Goal: Transaction & Acquisition: Subscribe to service/newsletter

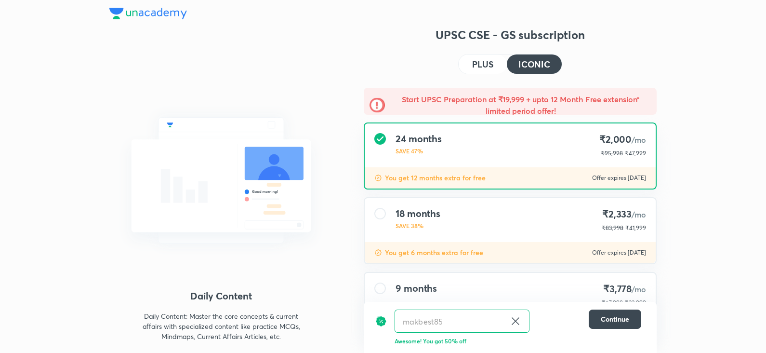
click at [151, 14] on img at bounding box center [148, 14] width 78 height 12
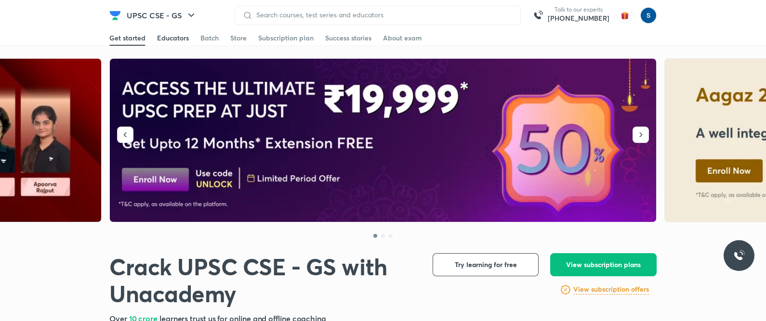
click at [170, 39] on div "Educators" at bounding box center [173, 38] width 32 height 10
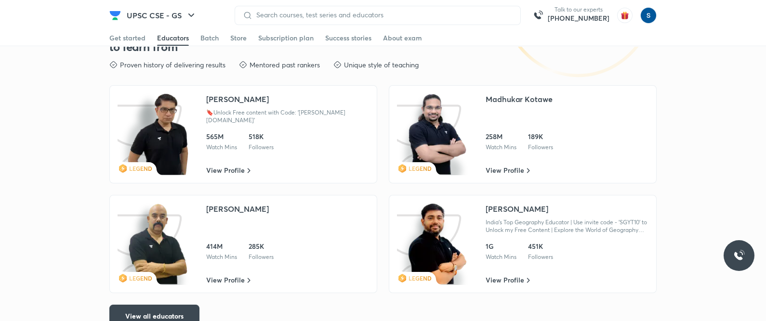
scroll to position [1647, 0]
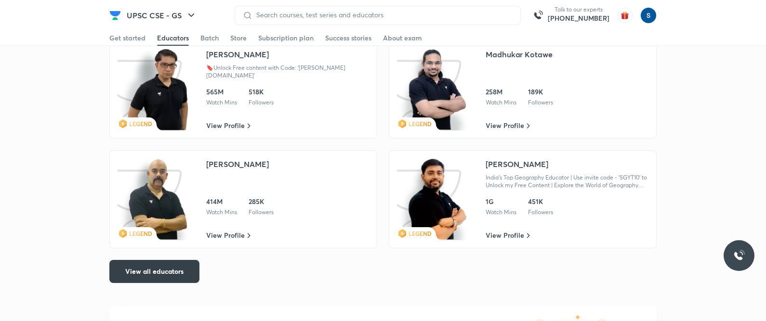
click at [176, 279] on button "View all educators" at bounding box center [154, 271] width 90 height 23
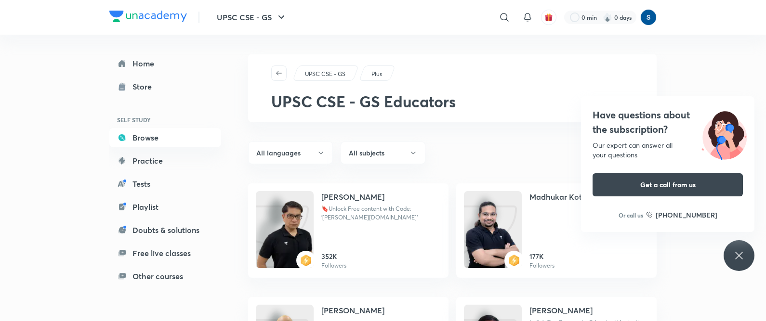
click at [166, 13] on img at bounding box center [148, 17] width 78 height 12
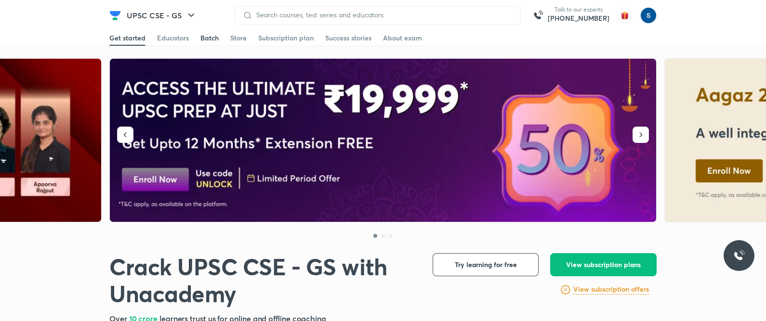
click at [210, 37] on div "Batch" at bounding box center [209, 38] width 18 height 10
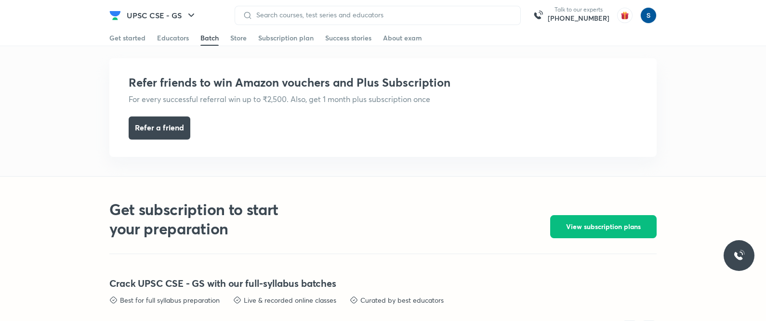
scroll to position [2104, 0]
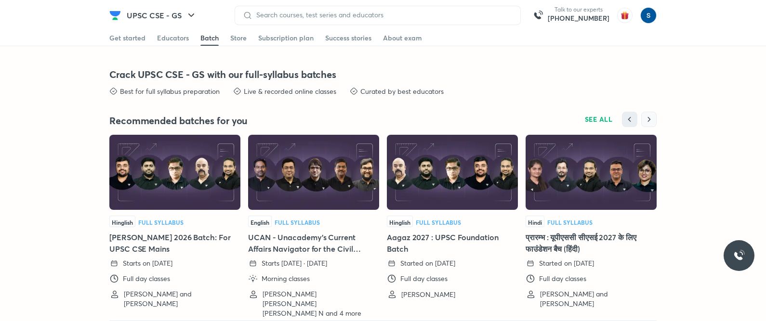
click at [648, 117] on icon "button" at bounding box center [649, 119] width 3 height 5
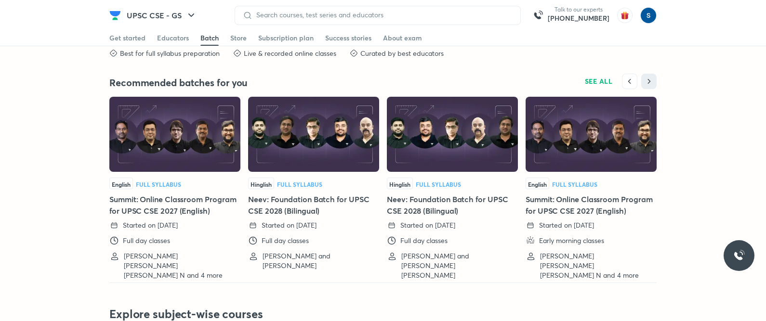
scroll to position [2150, 0]
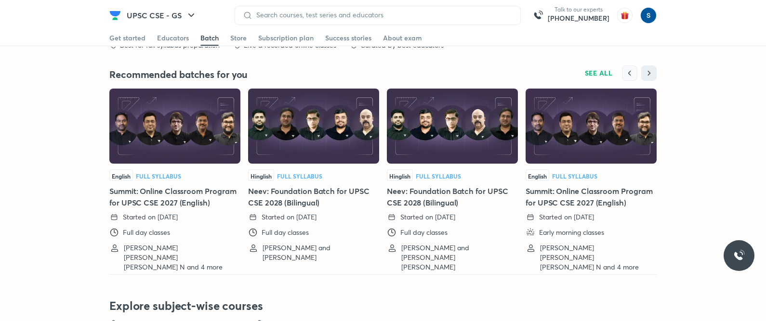
click at [635, 73] on button "button" at bounding box center [629, 72] width 15 height 15
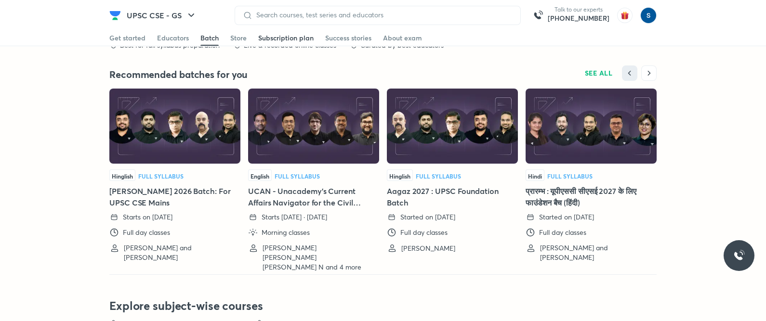
click at [286, 39] on div "Subscription plan" at bounding box center [285, 38] width 55 height 10
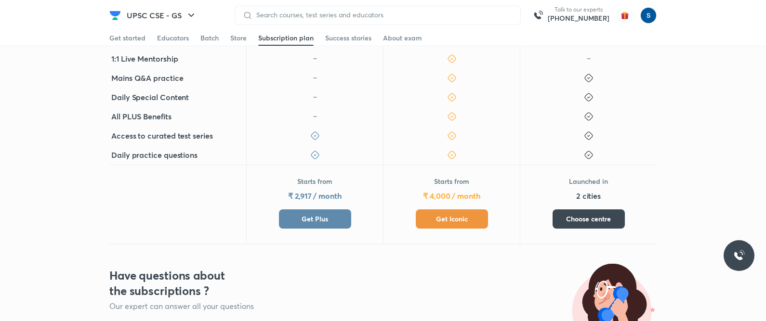
scroll to position [385, 0]
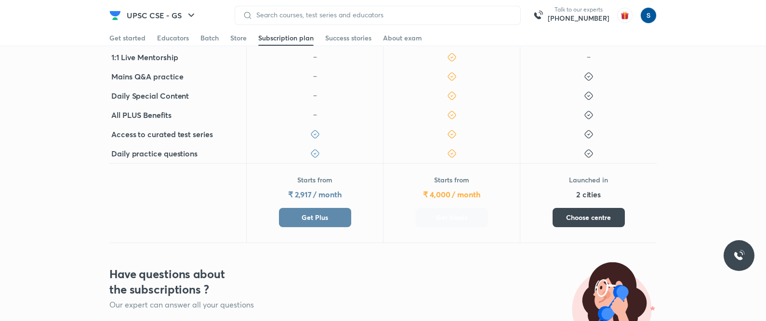
drag, startPoint x: 461, startPoint y: 213, endPoint x: 770, endPoint y: 51, distance: 348.7
click at [461, 213] on span "Get Iconic" at bounding box center [452, 218] width 32 height 10
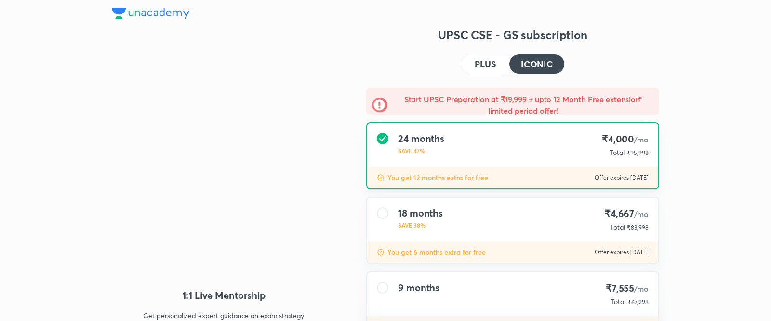
type input "makbest85"
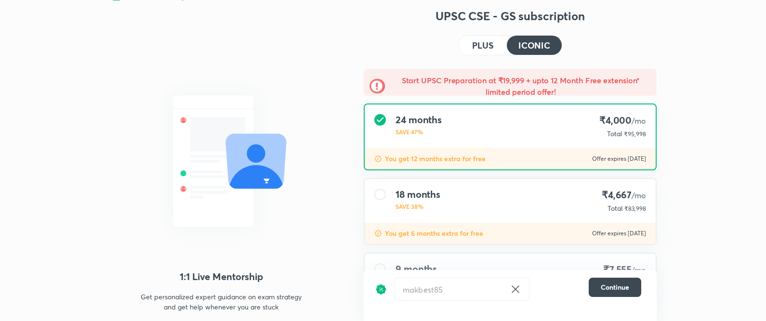
scroll to position [84, 0]
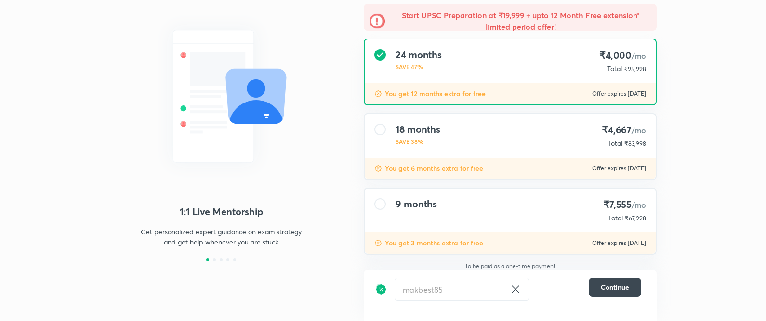
click at [513, 287] on icon at bounding box center [514, 289] width 7 height 7
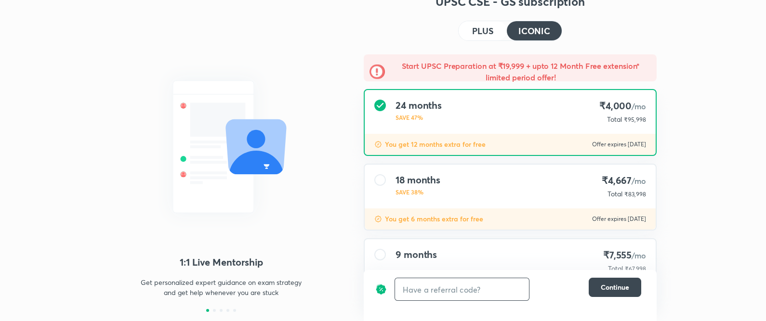
scroll to position [87, 0]
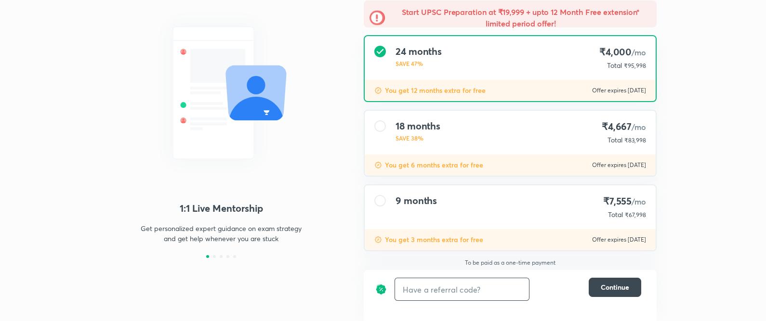
click at [452, 198] on div "9 months ₹7,555 /mo Total ₹67,998" at bounding box center [510, 207] width 291 height 44
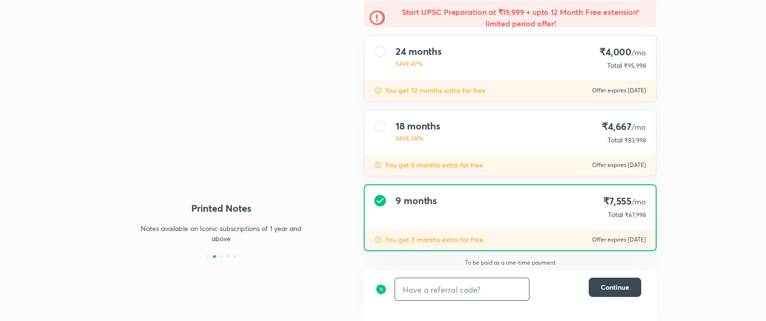
click at [443, 130] on div "18 months SAVE 38% ₹4,667 /mo Total ₹83,998" at bounding box center [510, 133] width 291 height 44
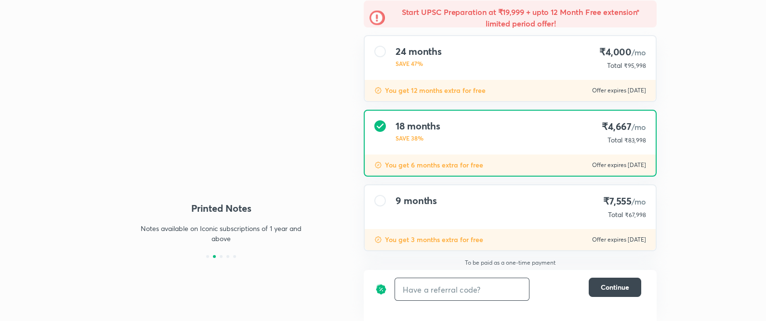
click at [433, 46] on h4 "24 months" at bounding box center [418, 52] width 46 height 12
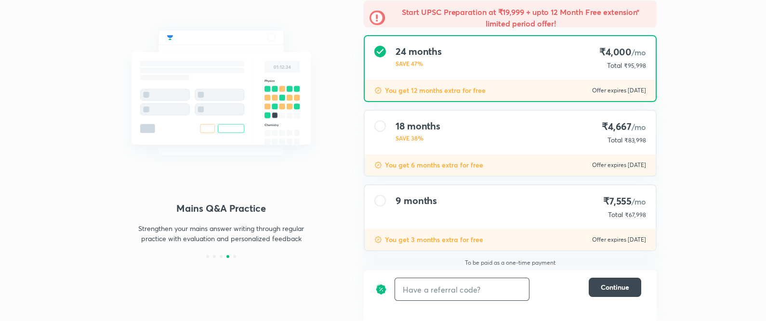
click at [409, 293] on input "text" at bounding box center [462, 289] width 134 height 23
type input "u"
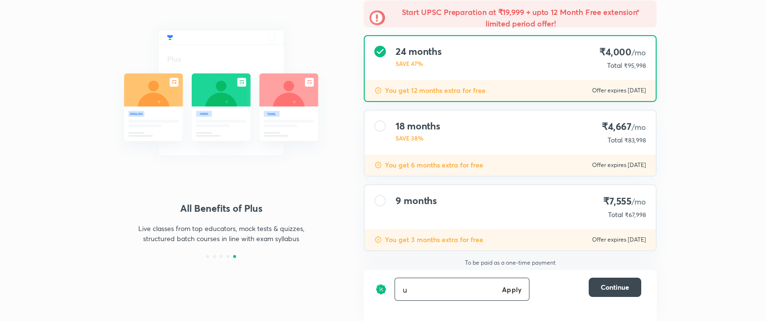
click at [484, 284] on input "u" at bounding box center [446, 289] width 103 height 23
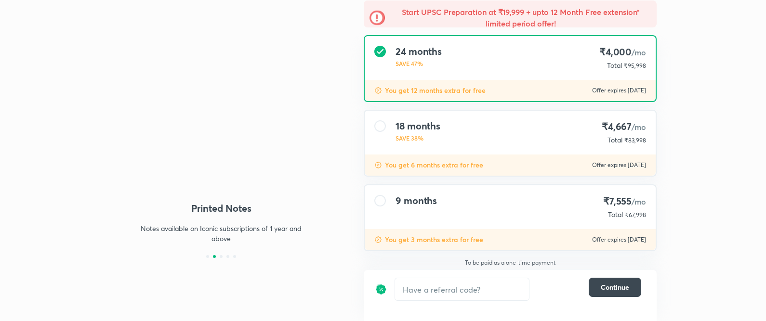
click at [405, 93] on p "You get 12 months extra for free" at bounding box center [435, 91] width 101 height 10
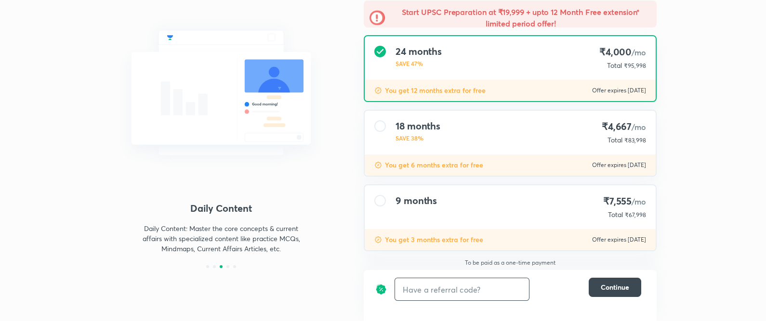
click at [421, 287] on input "text" at bounding box center [462, 289] width 134 height 23
click at [468, 64] on div "24 months SAVE 47% ₹4,000 /mo Total ₹95,998" at bounding box center [510, 58] width 291 height 44
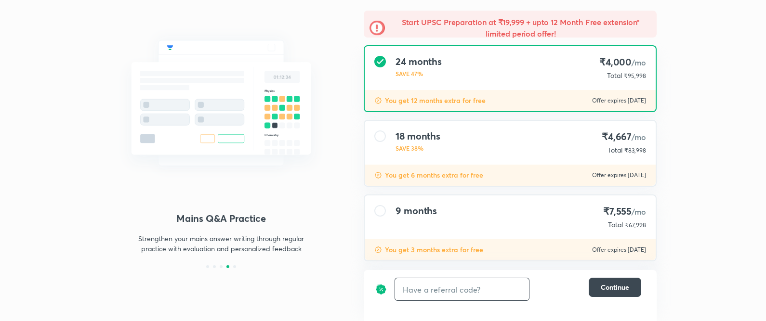
click at [434, 291] on input "text" at bounding box center [462, 289] width 134 height 23
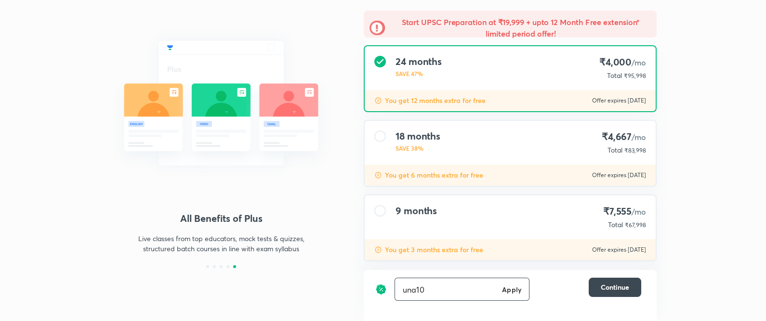
type input "una10"
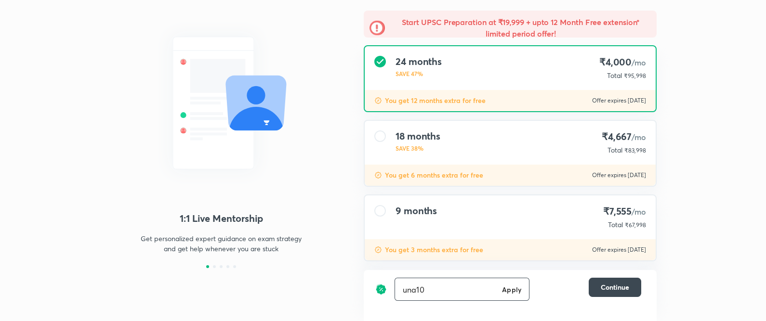
click at [515, 290] on h6 "Apply" at bounding box center [511, 290] width 19 height 10
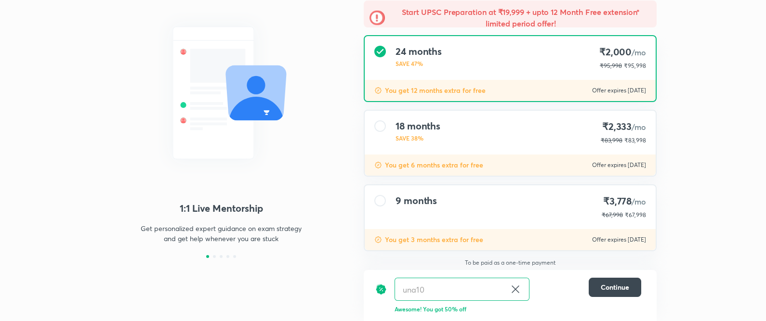
scroll to position [87, 0]
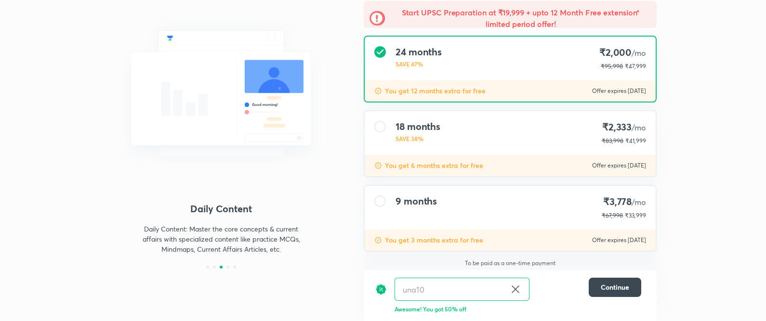
click at [605, 299] on div "una10 ​ Continue" at bounding box center [508, 289] width 266 height 23
click at [605, 287] on span "Continue" at bounding box center [615, 288] width 28 height 10
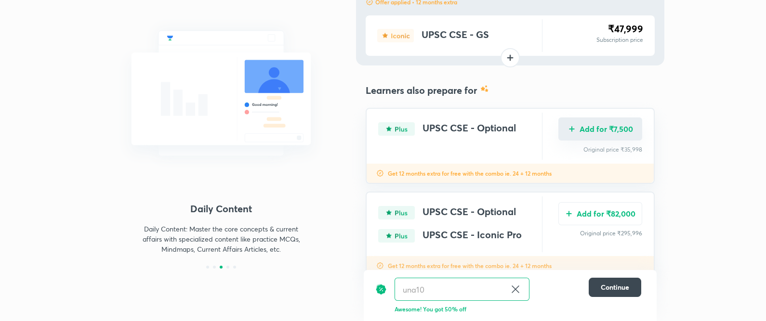
drag, startPoint x: 583, startPoint y: 121, endPoint x: 585, endPoint y: 126, distance: 5.2
click at [585, 126] on button "Add for ₹7,500" at bounding box center [600, 129] width 84 height 23
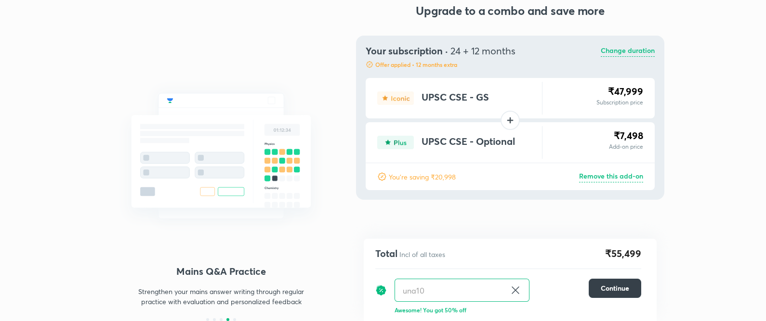
scroll to position [24, 0]
click at [619, 288] on span "Continue" at bounding box center [615, 289] width 28 height 10
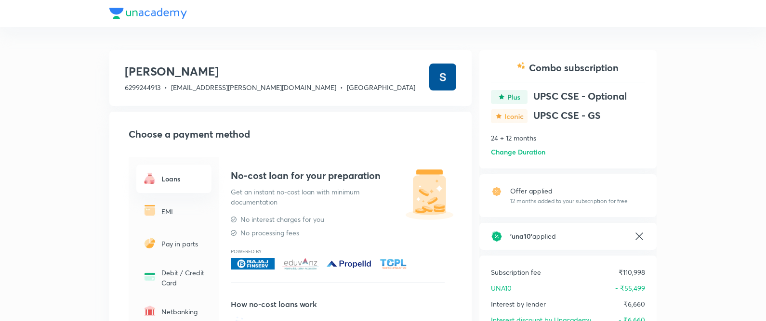
click at [638, 234] on icon at bounding box center [639, 237] width 12 height 12
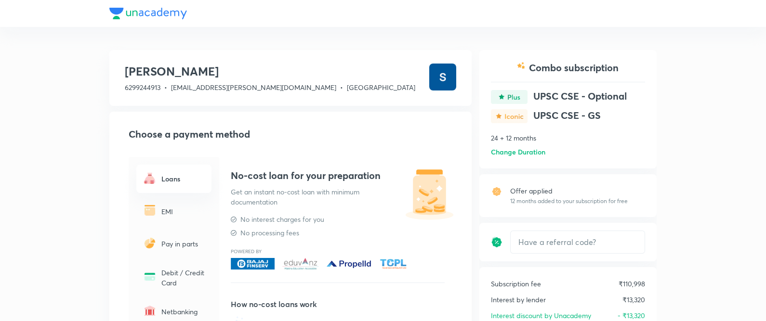
click at [517, 153] on h6 "Change Duration" at bounding box center [518, 152] width 54 height 10
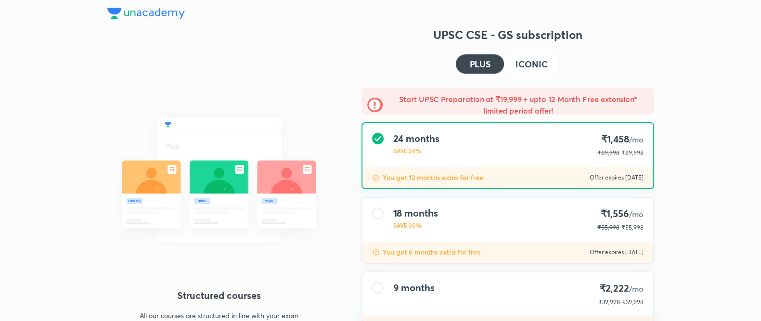
type input "makbest85"
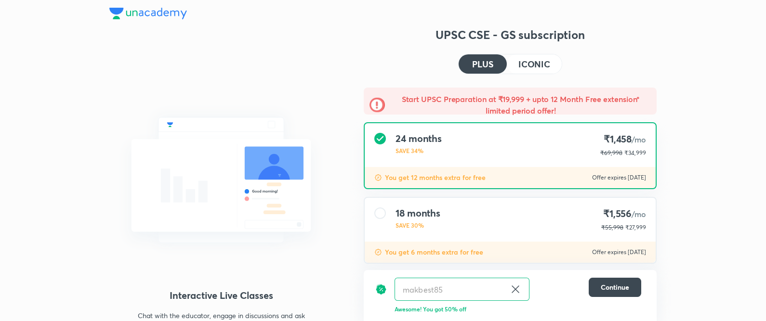
click at [534, 60] on h4 "ICONIC" at bounding box center [534, 64] width 32 height 9
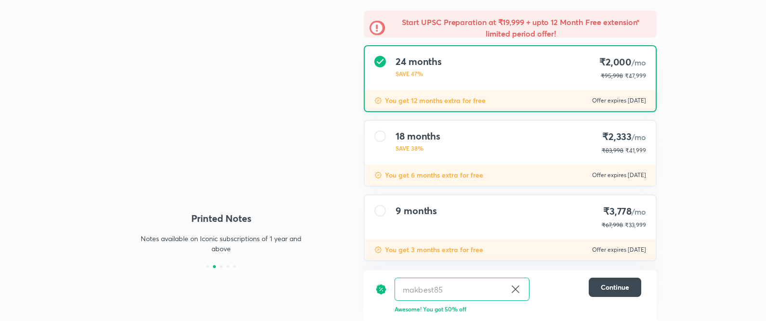
scroll to position [87, 0]
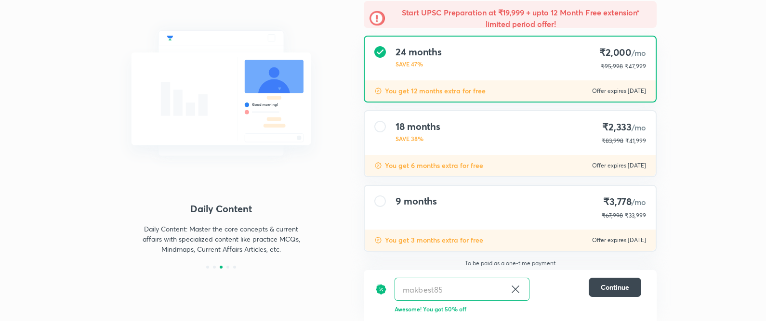
click at [431, 149] on div "18 months SAVE 38% ₹2,333 /mo ₹83,998 ₹41,999" at bounding box center [510, 133] width 291 height 44
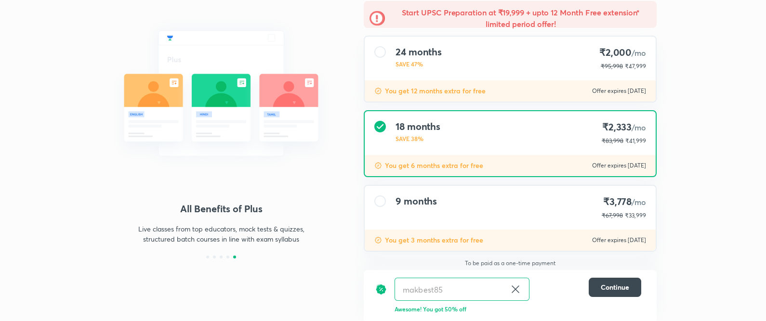
click at [590, 69] on div "24 months SAVE 47% ₹2,000 /mo ₹95,998 ₹47,999" at bounding box center [510, 59] width 291 height 44
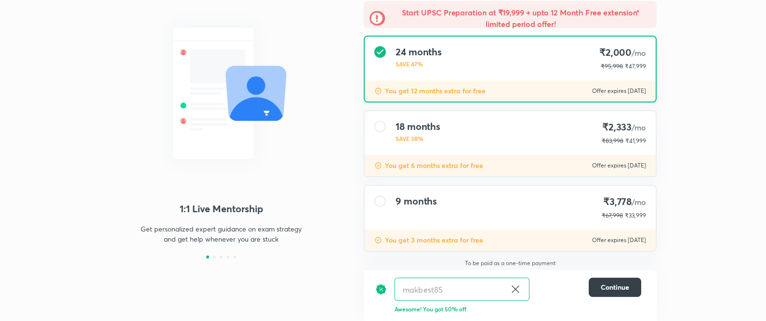
click at [616, 290] on span "Continue" at bounding box center [615, 288] width 28 height 10
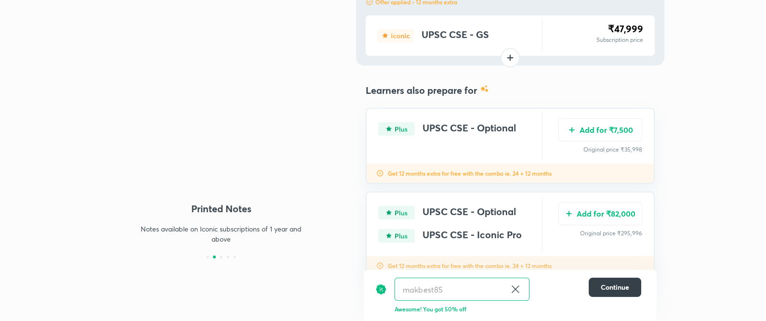
click at [598, 286] on button "Continue" at bounding box center [614, 287] width 52 height 19
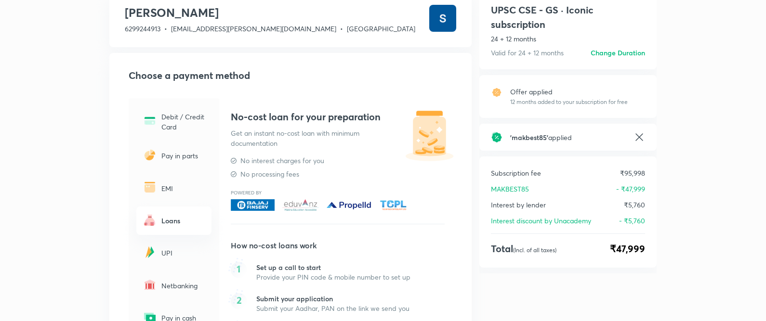
scroll to position [59, 0]
